Goal: Task Accomplishment & Management: Manage account settings

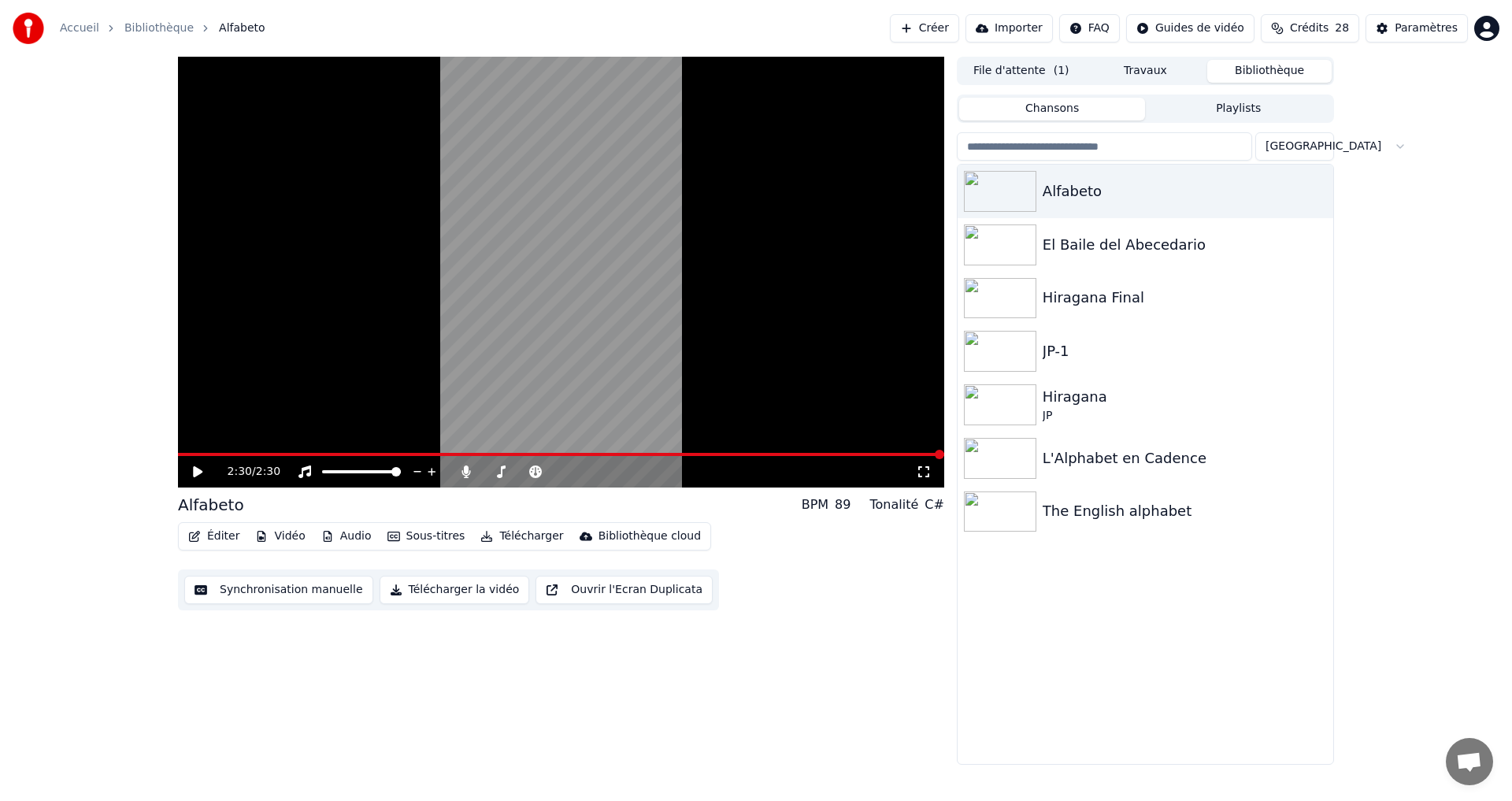
click at [208, 531] on button "Éditer" at bounding box center [213, 536] width 64 height 22
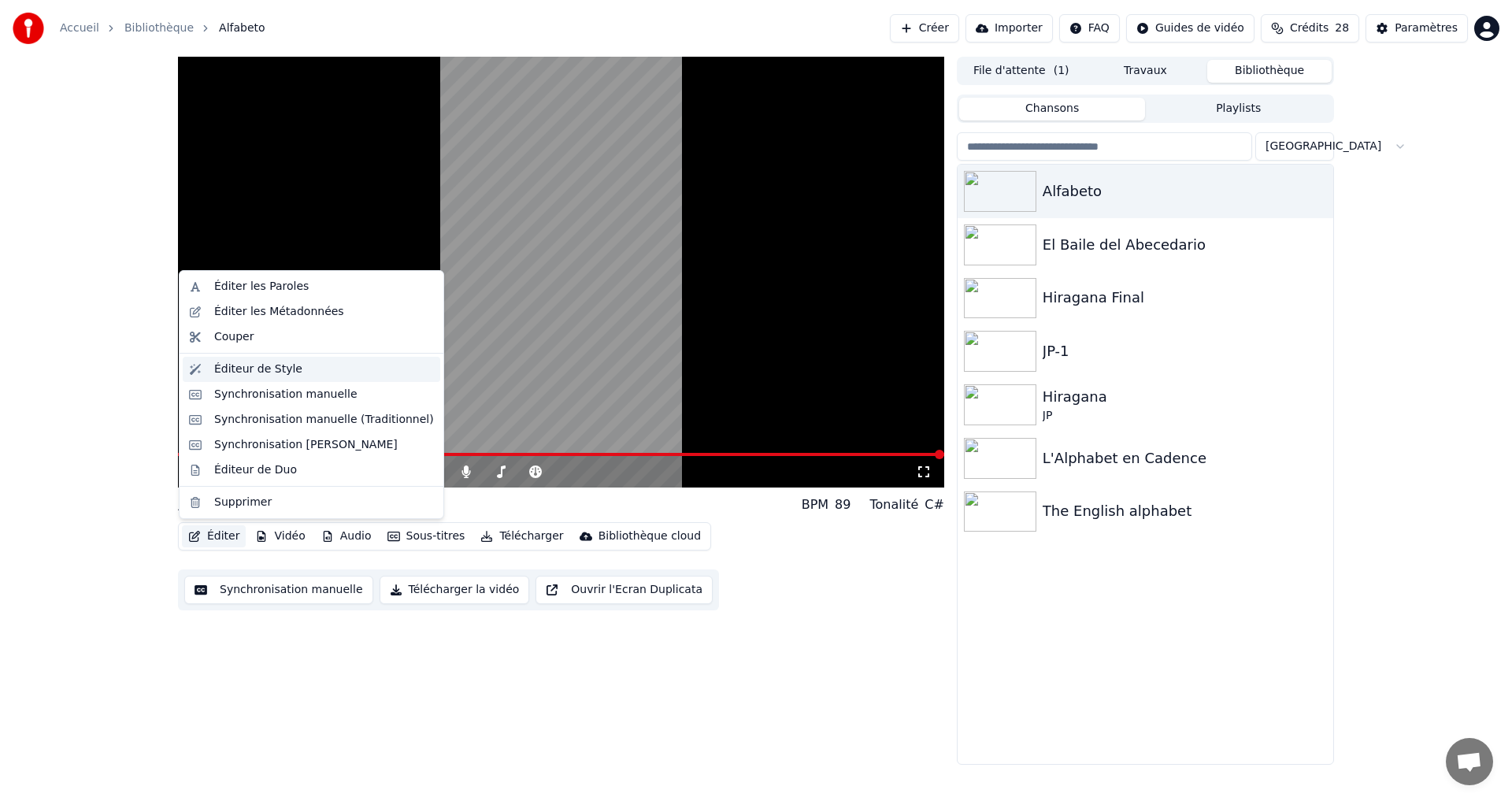
click at [293, 371] on div "Éditeur de Style" at bounding box center [323, 369] width 220 height 16
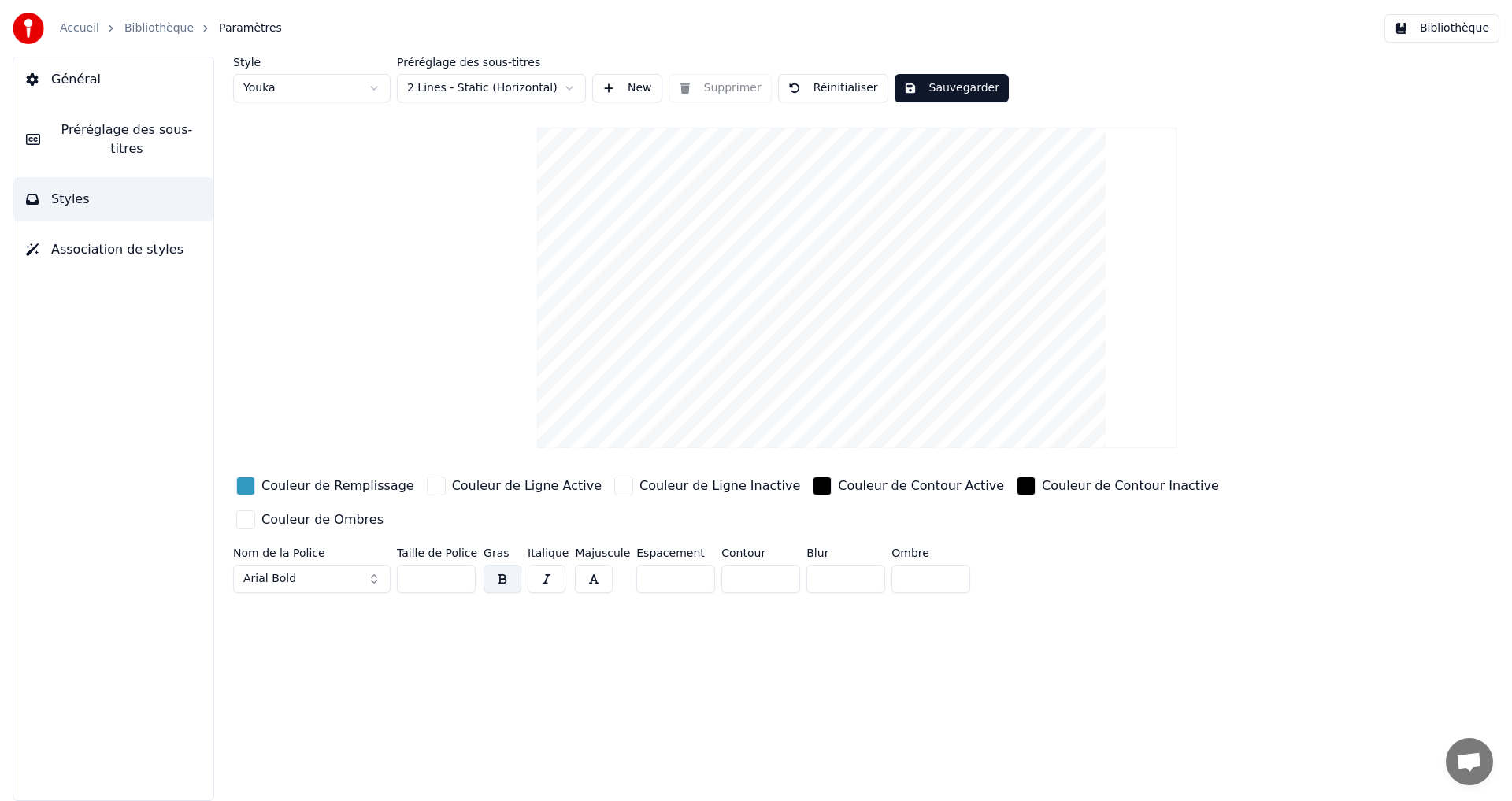
drag, startPoint x: 403, startPoint y: 550, endPoint x: 412, endPoint y: 547, distance: 9.5
click at [412, 564] on input "**" at bounding box center [436, 579] width 79 height 29
type input "**"
click at [934, 97] on button "Sauvegarder" at bounding box center [951, 88] width 114 height 29
click at [93, 128] on span "Préréglage des sous-titres" at bounding box center [127, 140] width 148 height 38
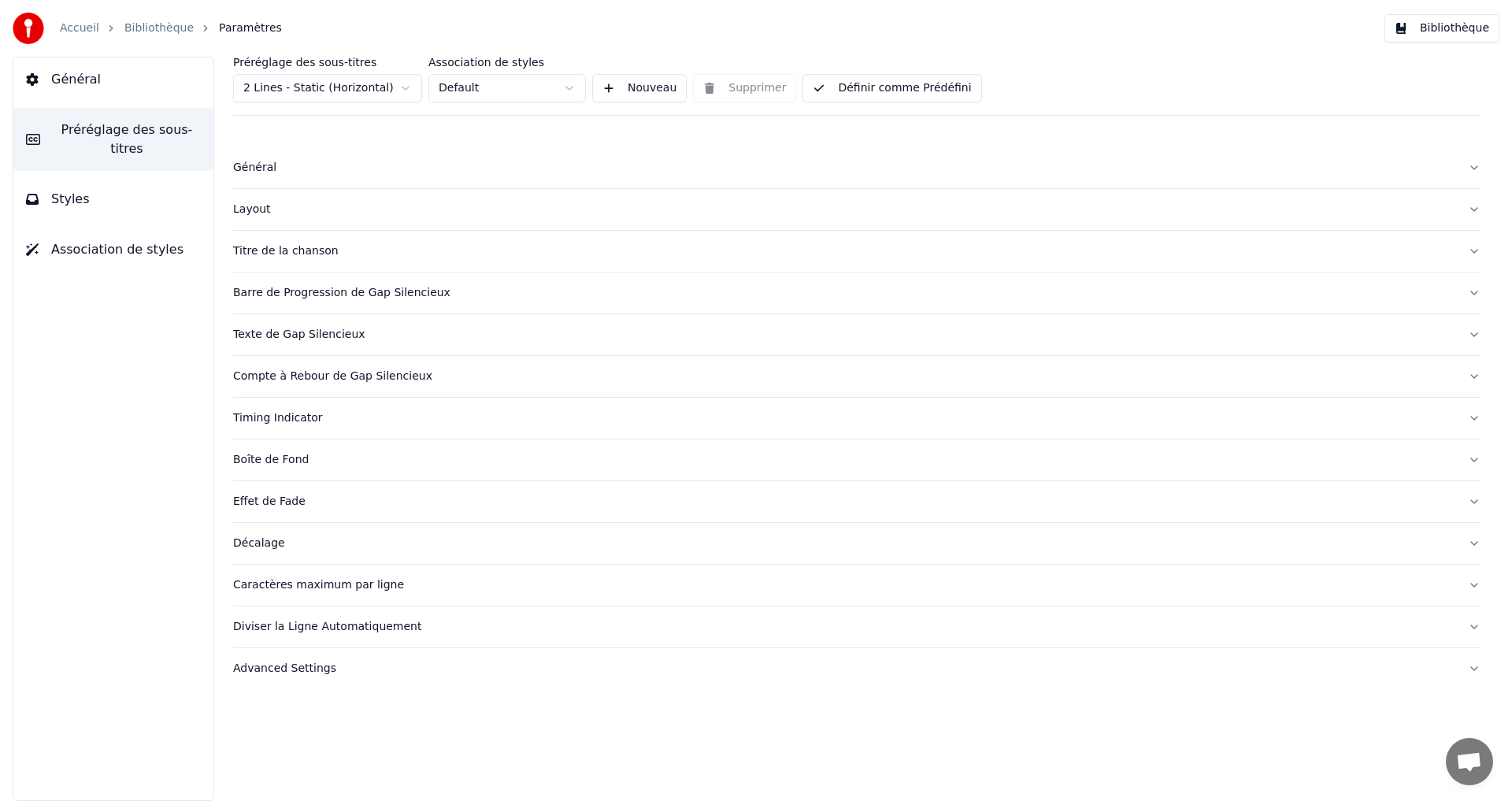
click at [86, 177] on button "Styles" at bounding box center [113, 199] width 200 height 44
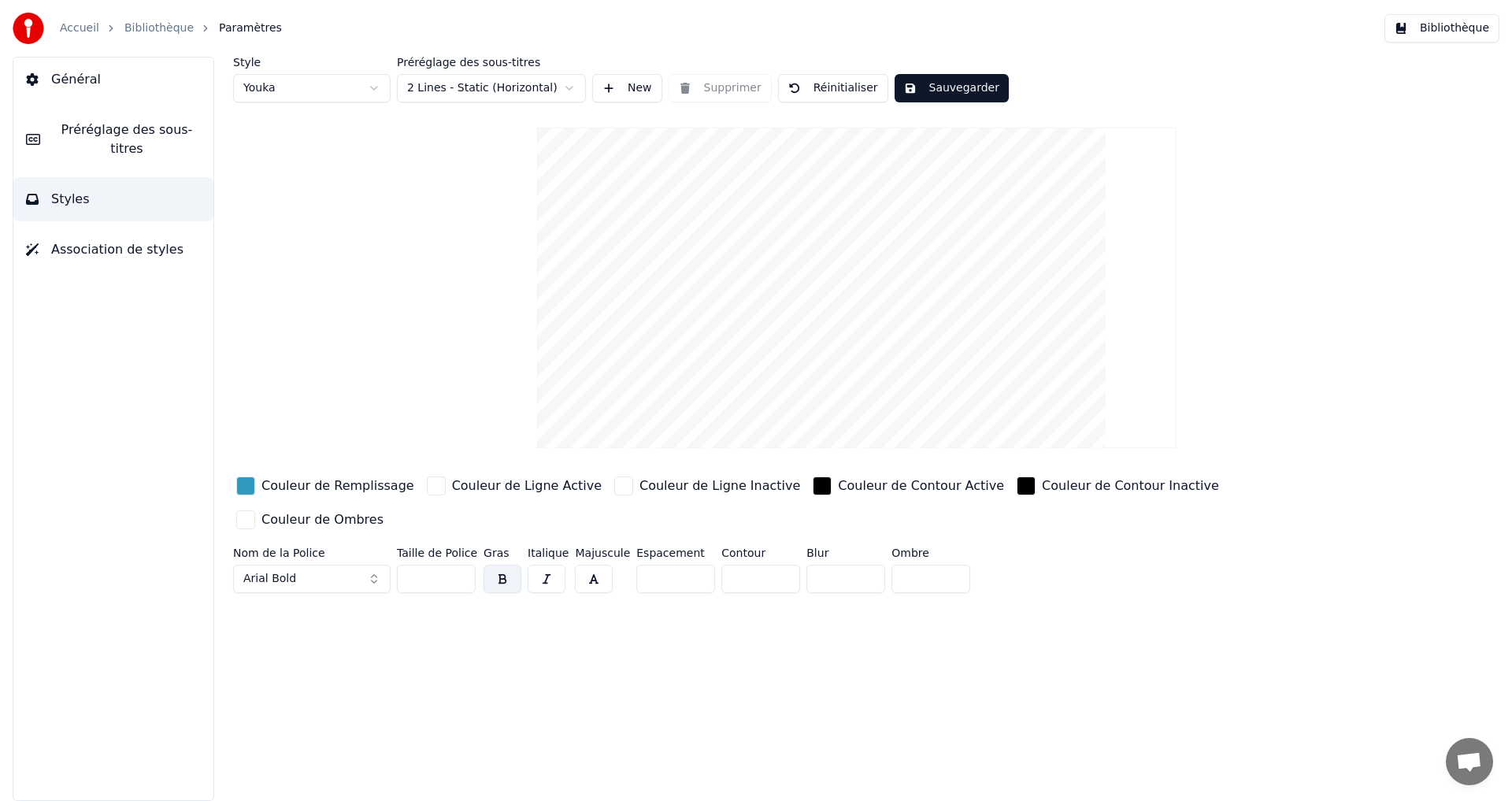
click at [136, 135] on span "Préréglage des sous-titres" at bounding box center [127, 140] width 148 height 38
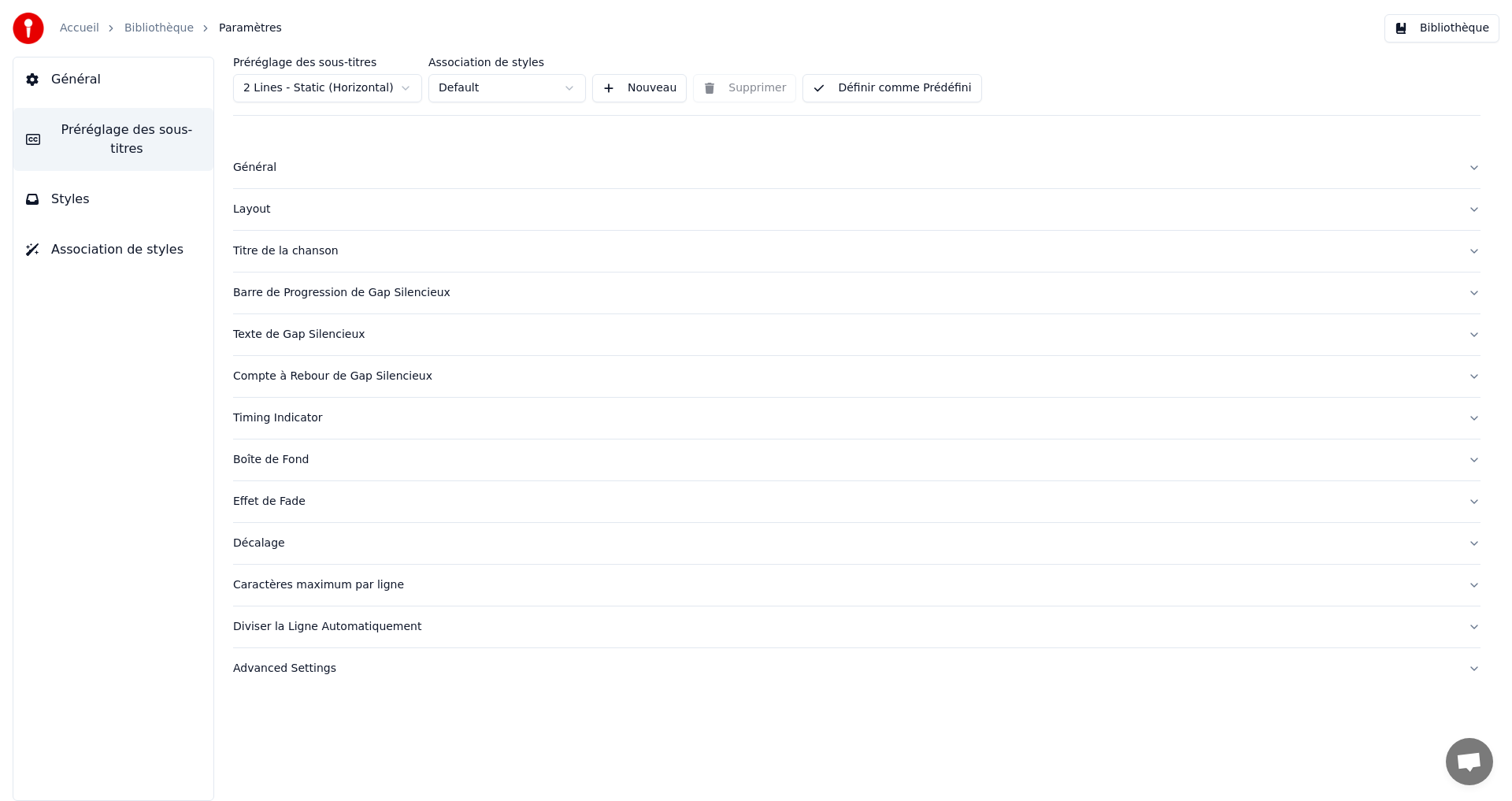
click at [890, 92] on button "Définir comme Prédéfini" at bounding box center [891, 88] width 179 height 29
click at [851, 87] on button "Terminé" at bounding box center [847, 88] width 89 height 29
click at [449, 301] on button "Barre de Progression de Gap Silencieux" at bounding box center [856, 293] width 1248 height 41
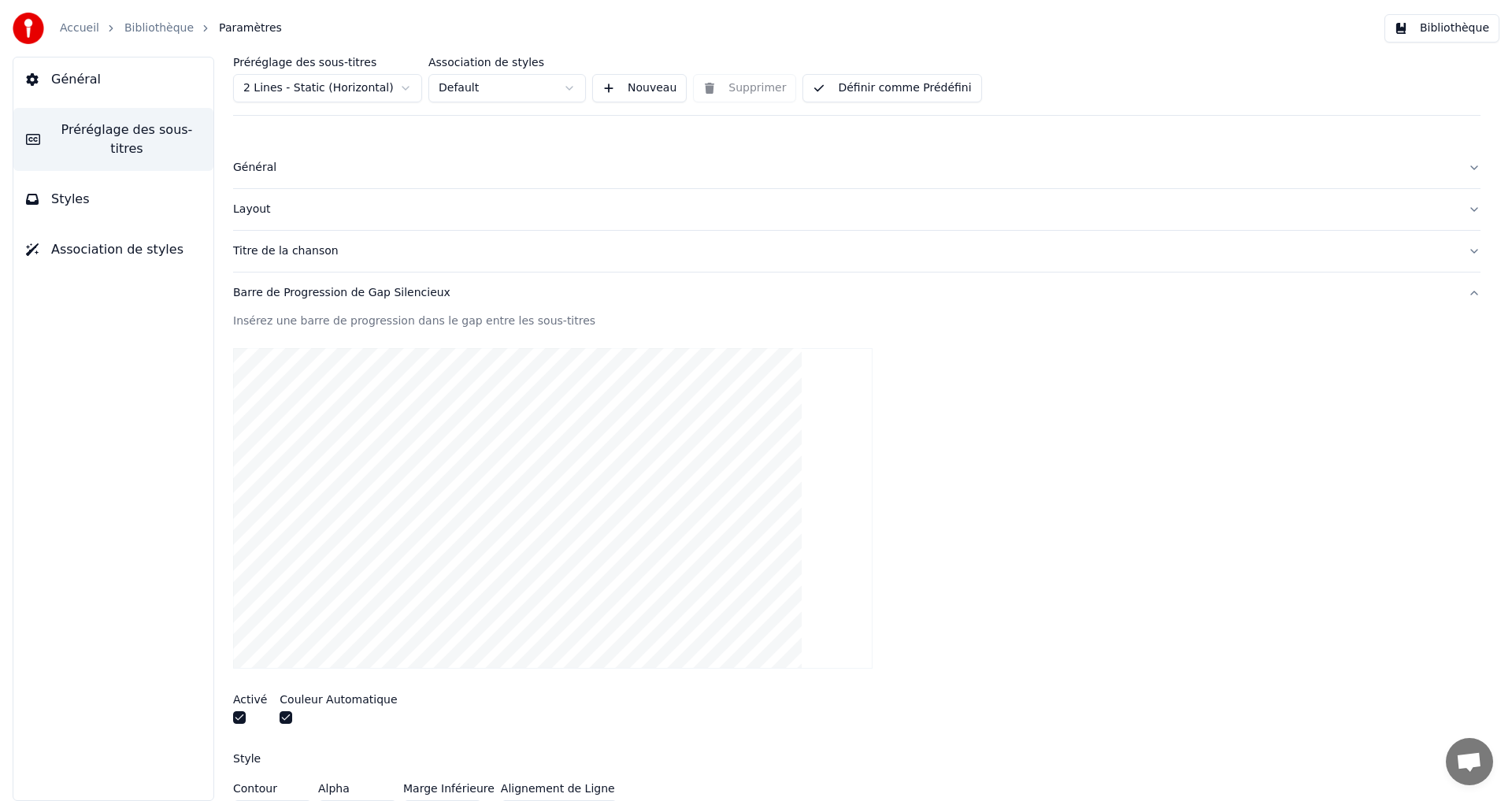
click at [469, 291] on div "Barre de Progression de Gap Silencieux" at bounding box center [844, 293] width 1222 height 16
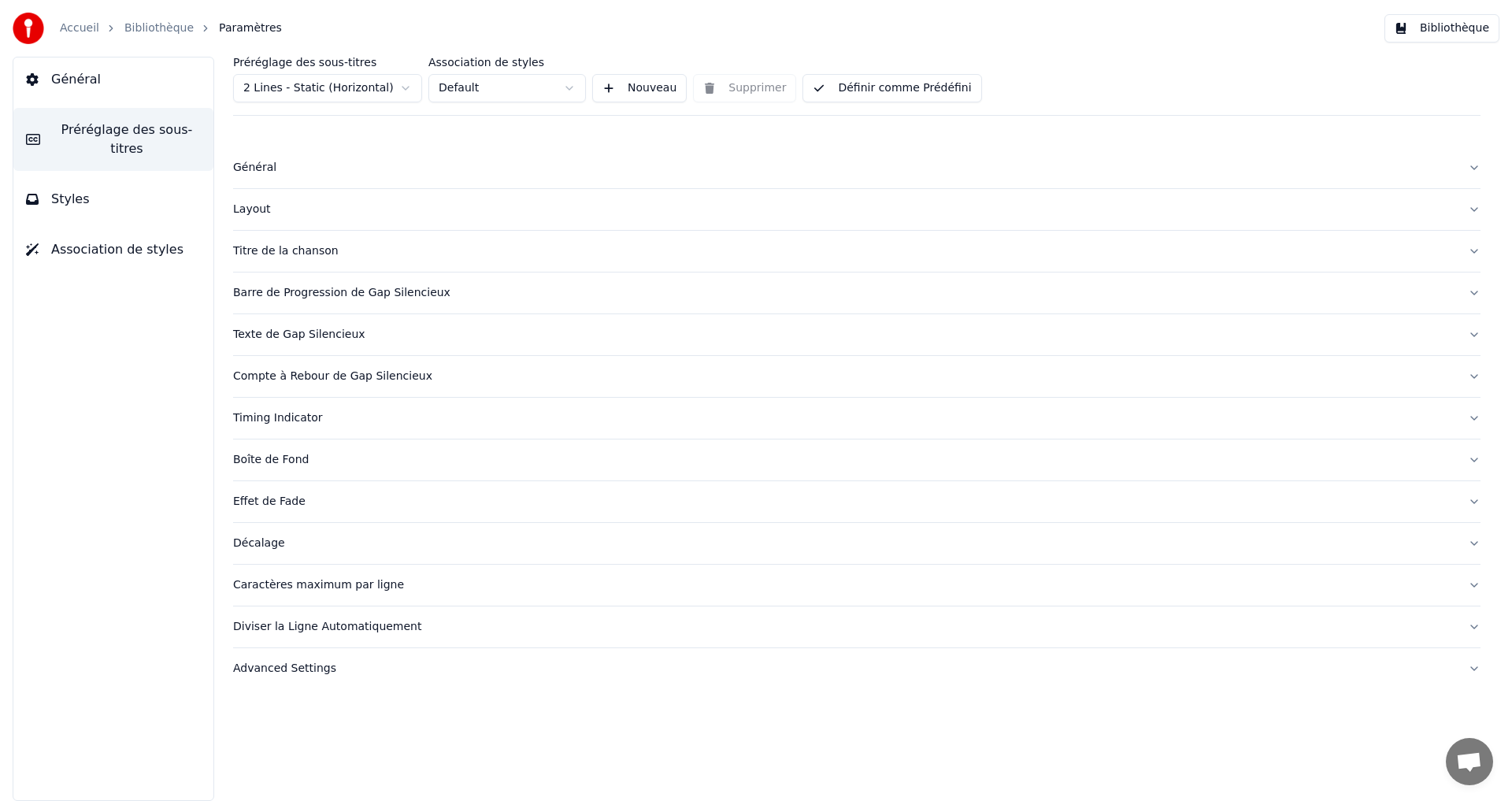
click at [444, 330] on div "Texte de Gap Silencieux" at bounding box center [844, 334] width 1222 height 16
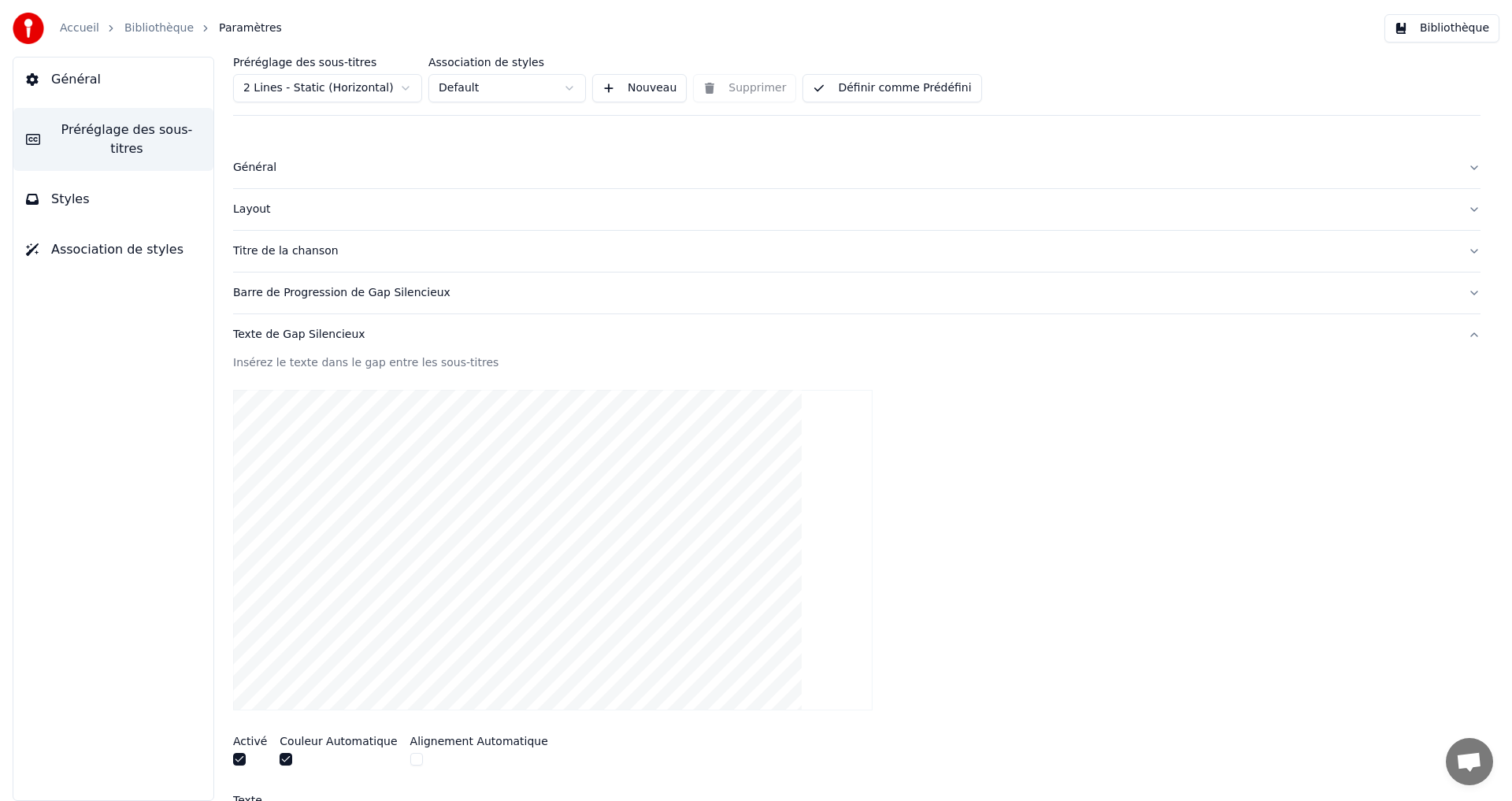
click at [444, 330] on div "Texte de Gap Silencieux" at bounding box center [844, 334] width 1222 height 16
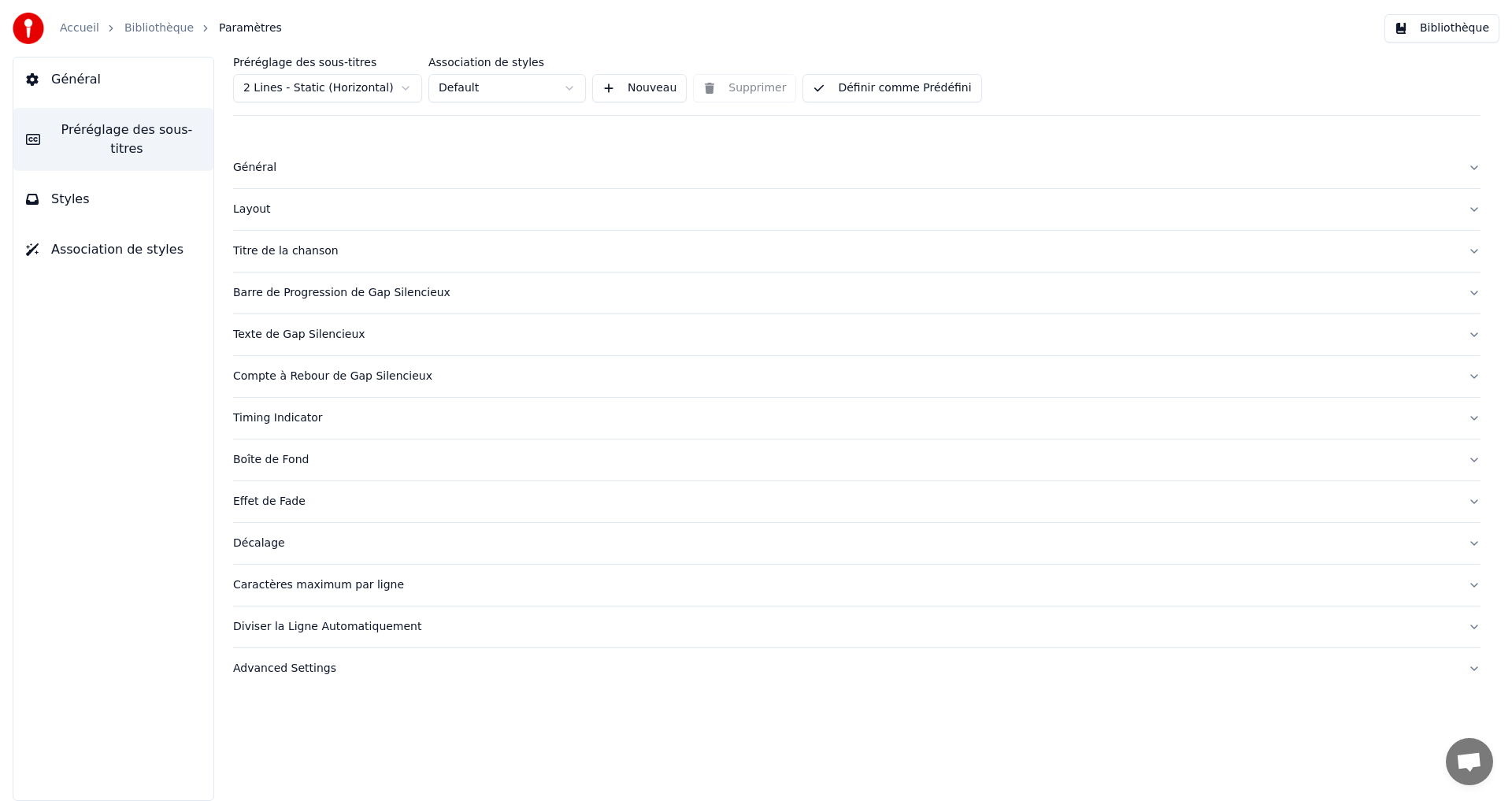
click at [373, 413] on div "Timing Indicator" at bounding box center [844, 418] width 1222 height 16
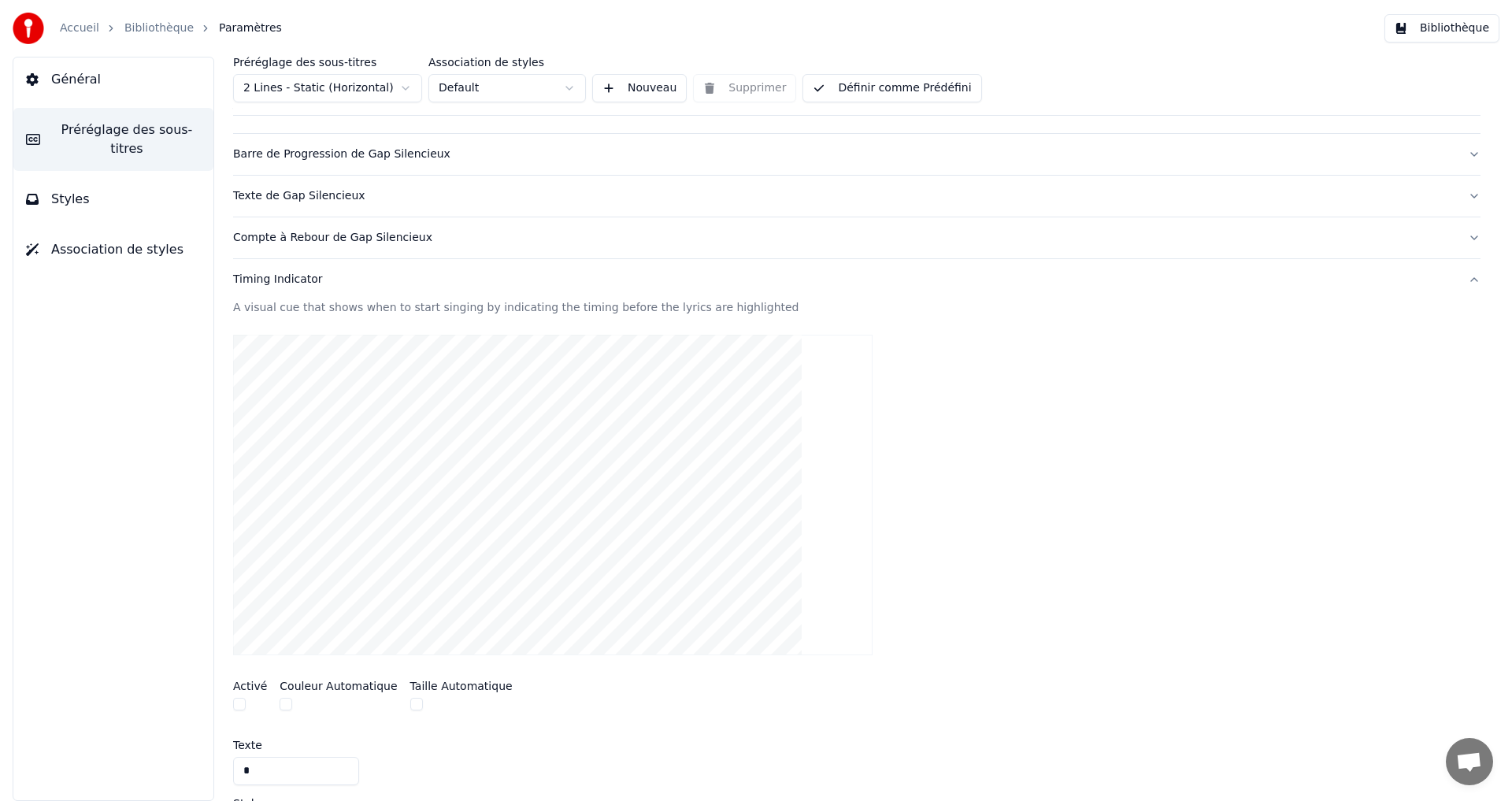
scroll to position [158, 0]
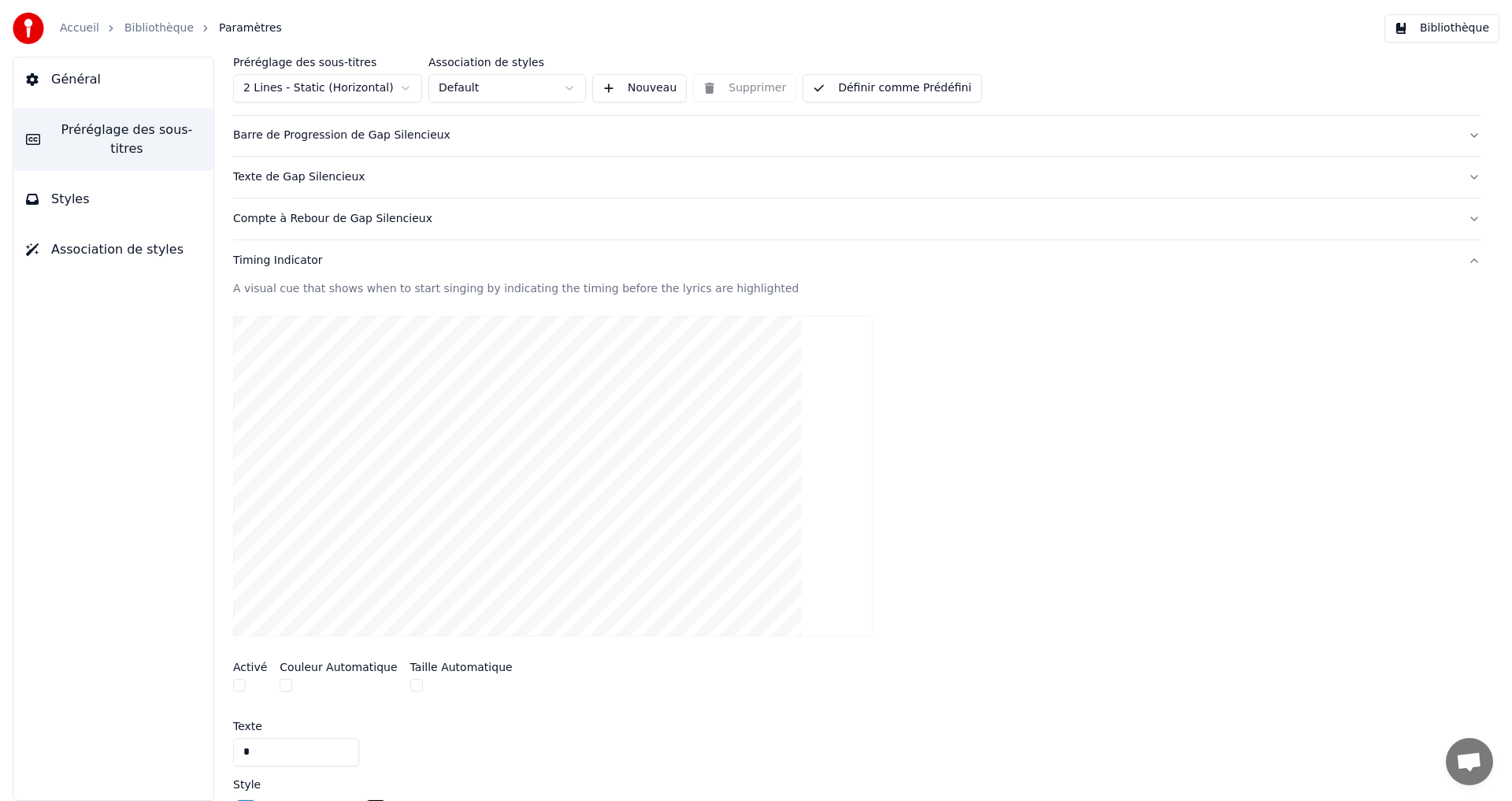
click at [240, 692] on div at bounding box center [250, 686] width 34 height 16
click at [242, 683] on button "button" at bounding box center [239, 684] width 12 height 12
click at [279, 688] on button "button" at bounding box center [285, 684] width 12 height 12
click at [358, 261] on div "Timing Indicator" at bounding box center [844, 260] width 1222 height 16
